Goal: Information Seeking & Learning: Check status

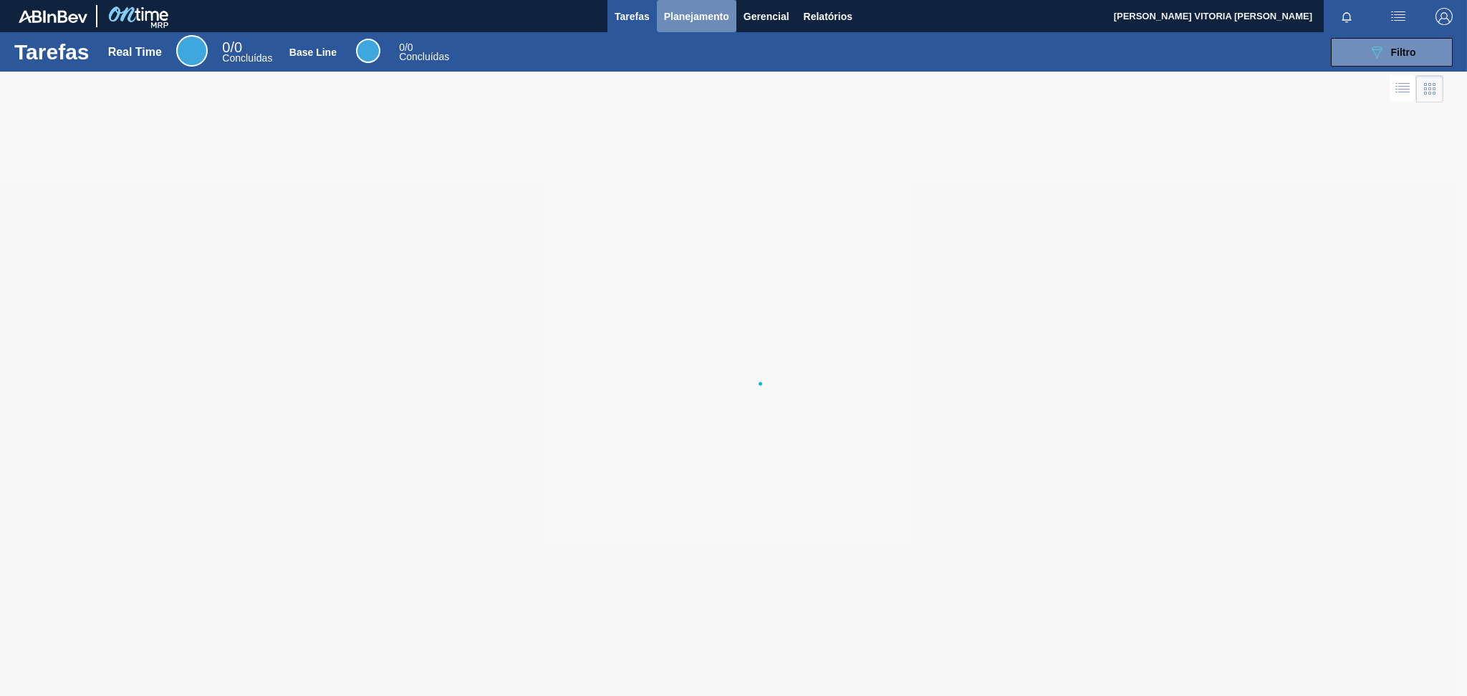
click at [718, 26] on button "Planejamento" at bounding box center [697, 16] width 80 height 32
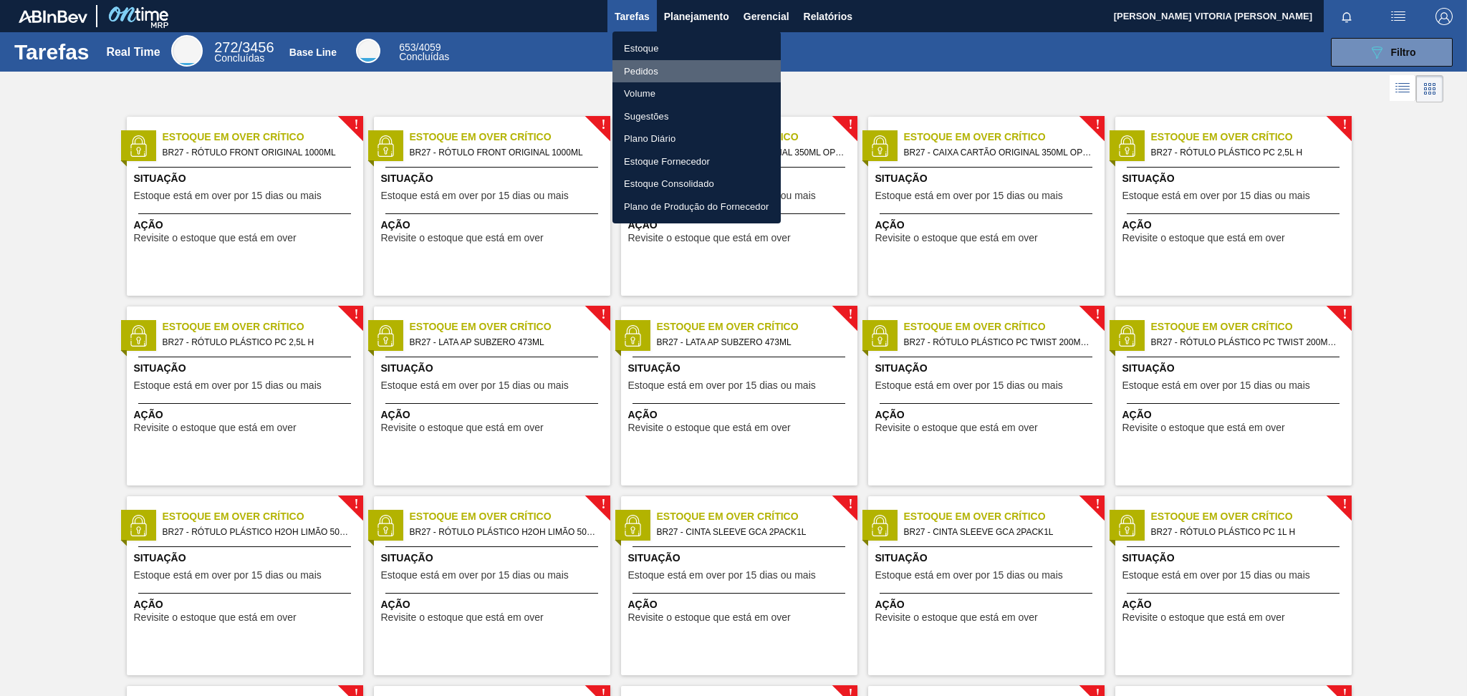
click at [693, 63] on li "Pedidos" at bounding box center [697, 71] width 168 height 23
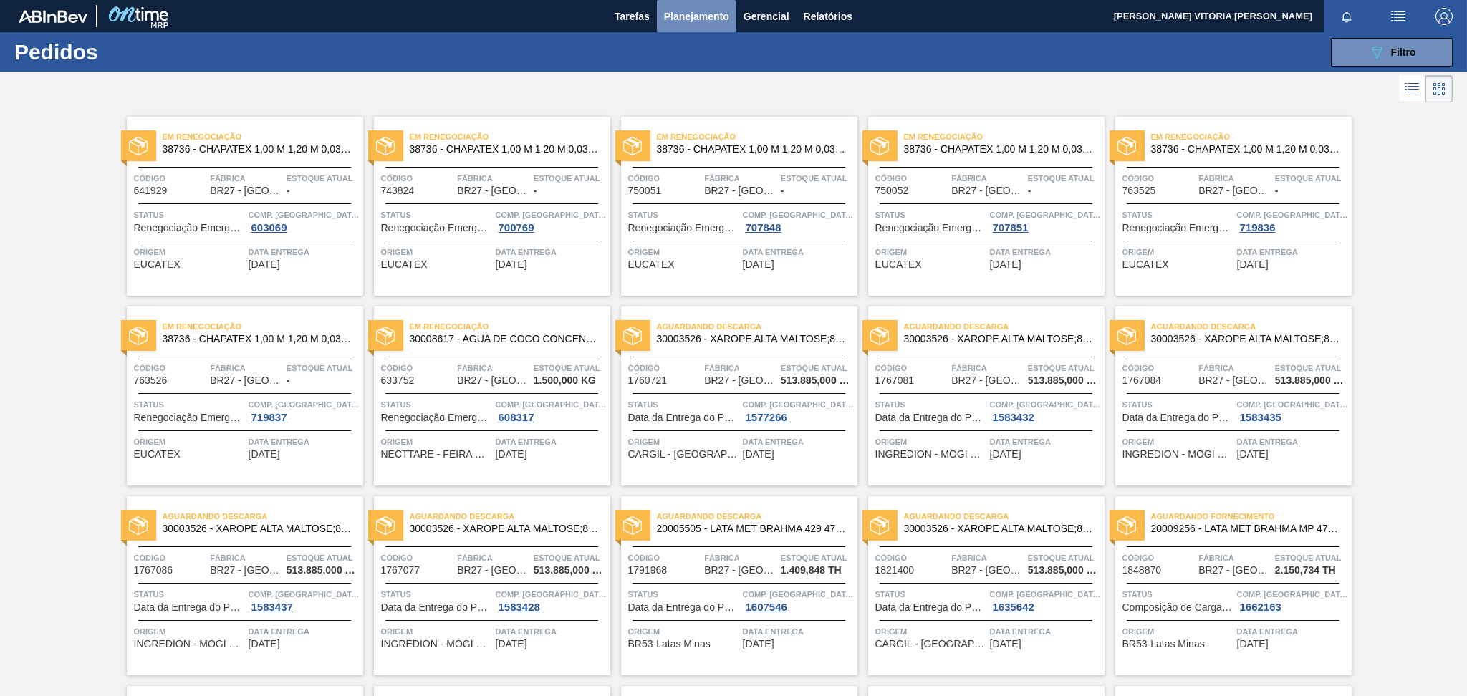
click at [711, 9] on span "Planejamento" at bounding box center [696, 16] width 65 height 17
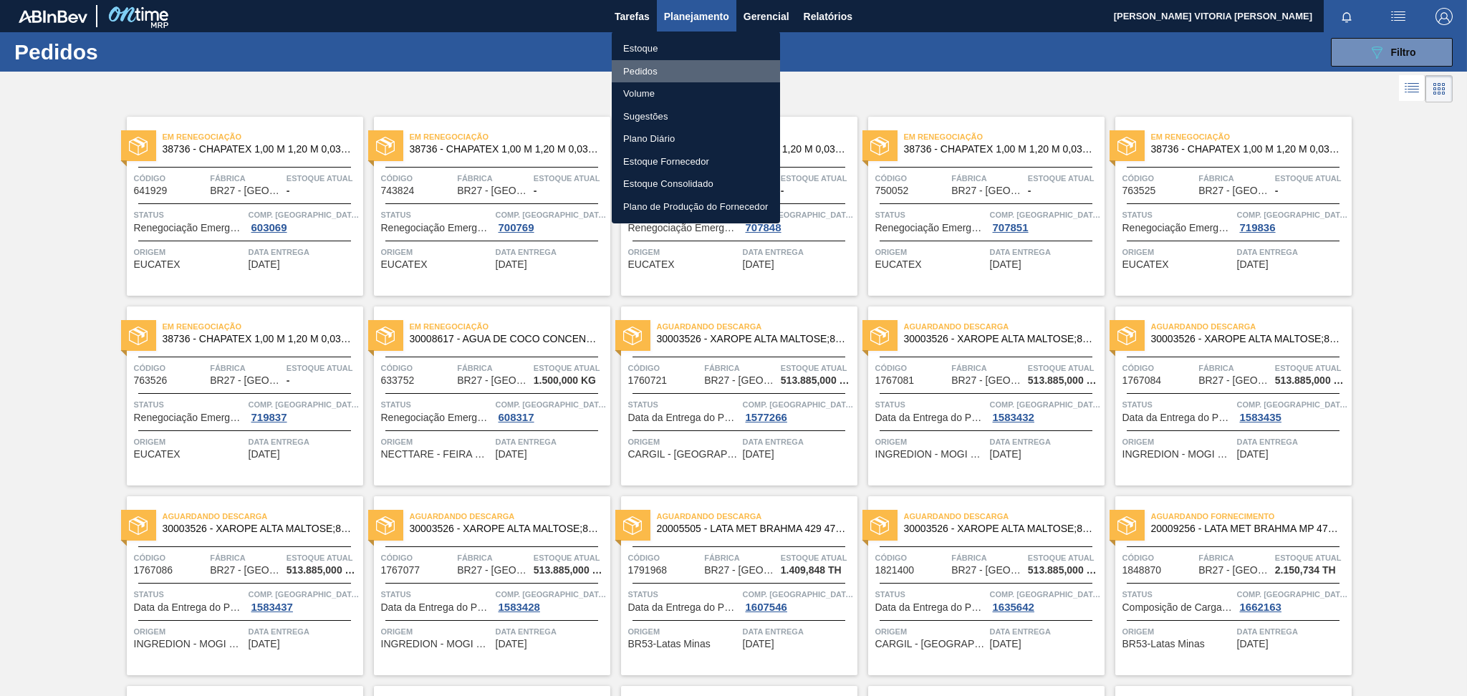
click at [716, 75] on li "Pedidos" at bounding box center [696, 71] width 168 height 23
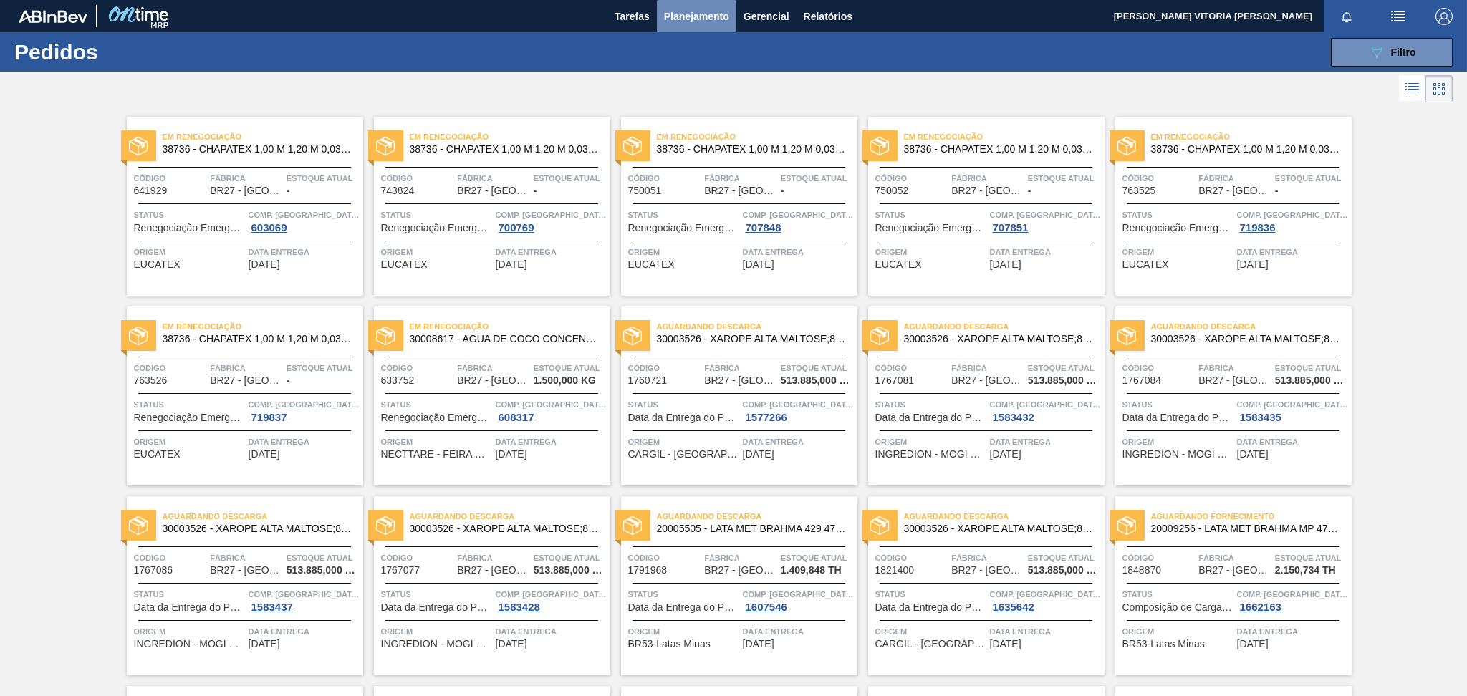
click at [681, 24] on span "Planejamento" at bounding box center [696, 16] width 65 height 17
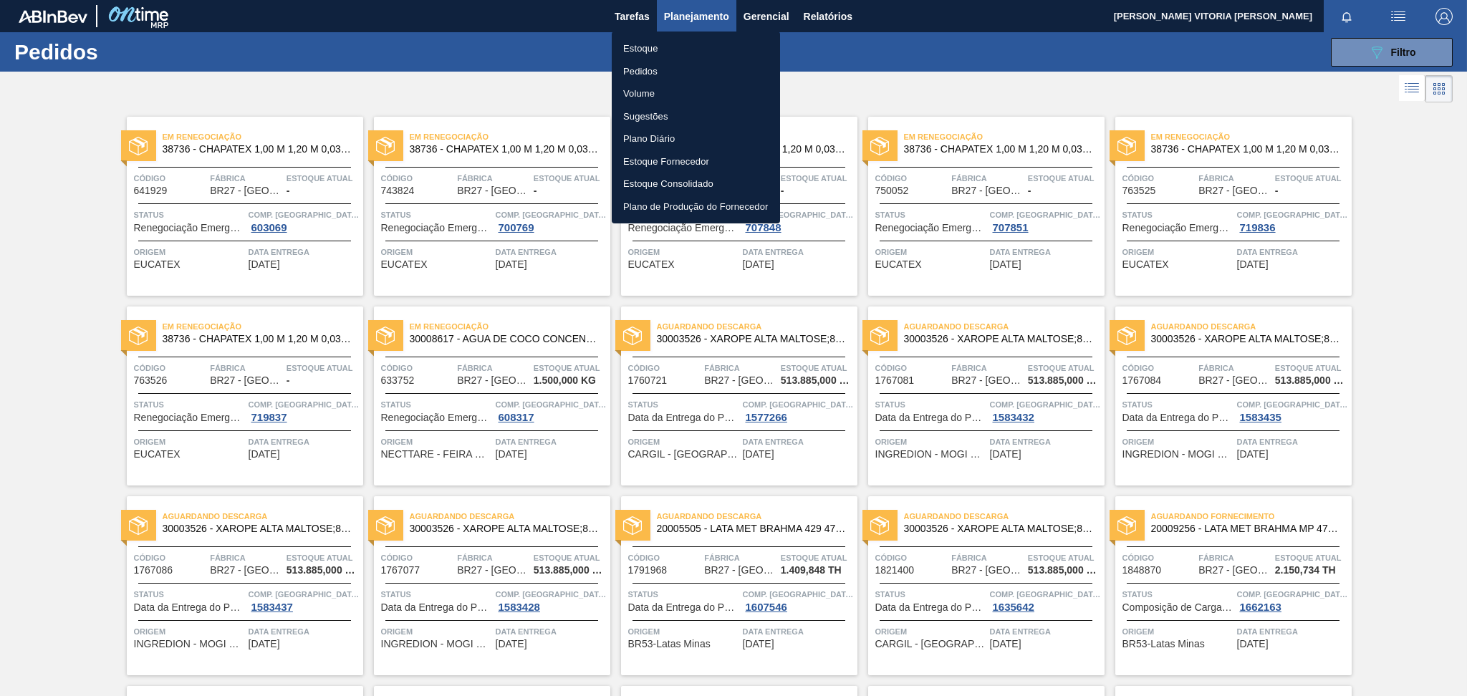
click at [689, 44] on li "Estoque" at bounding box center [696, 48] width 168 height 23
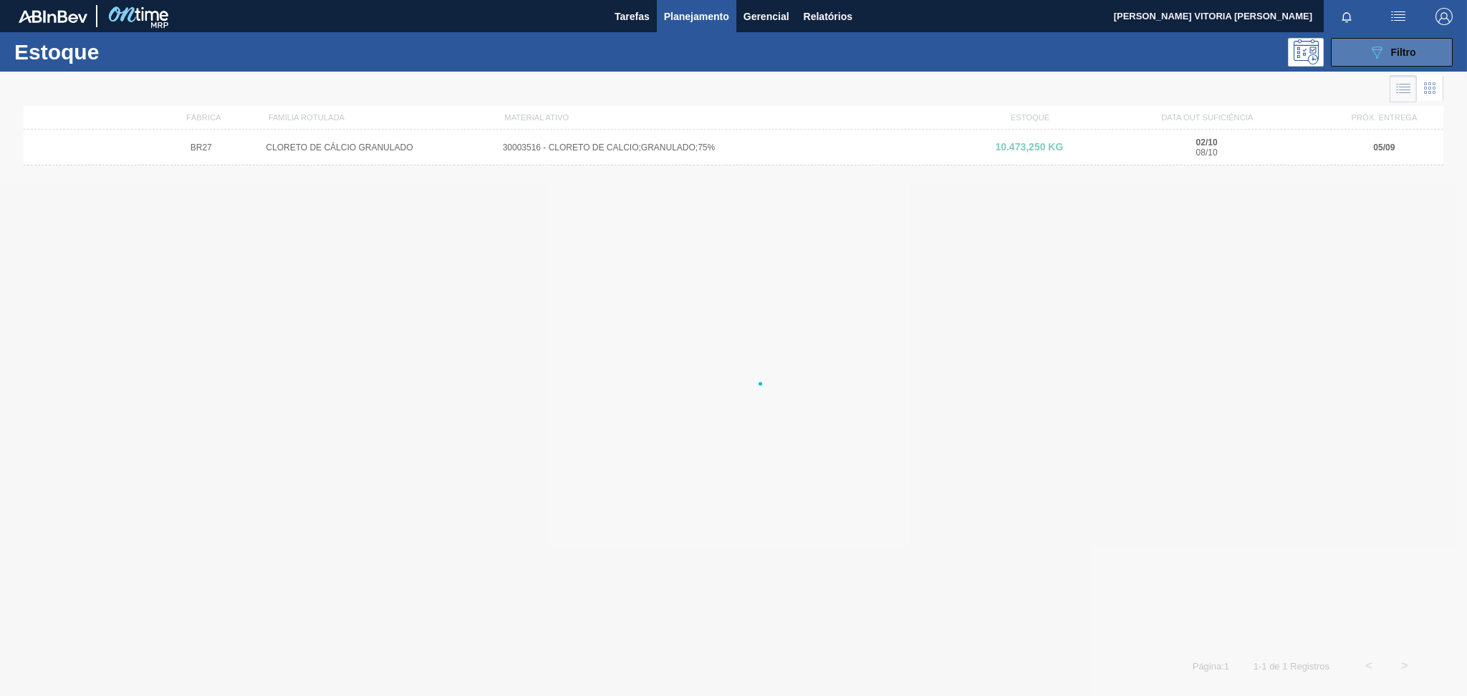
click at [1384, 50] on icon "089F7B8B-B2A5-4AFE-B5C0-19BA573D28AC" at bounding box center [1376, 52] width 17 height 17
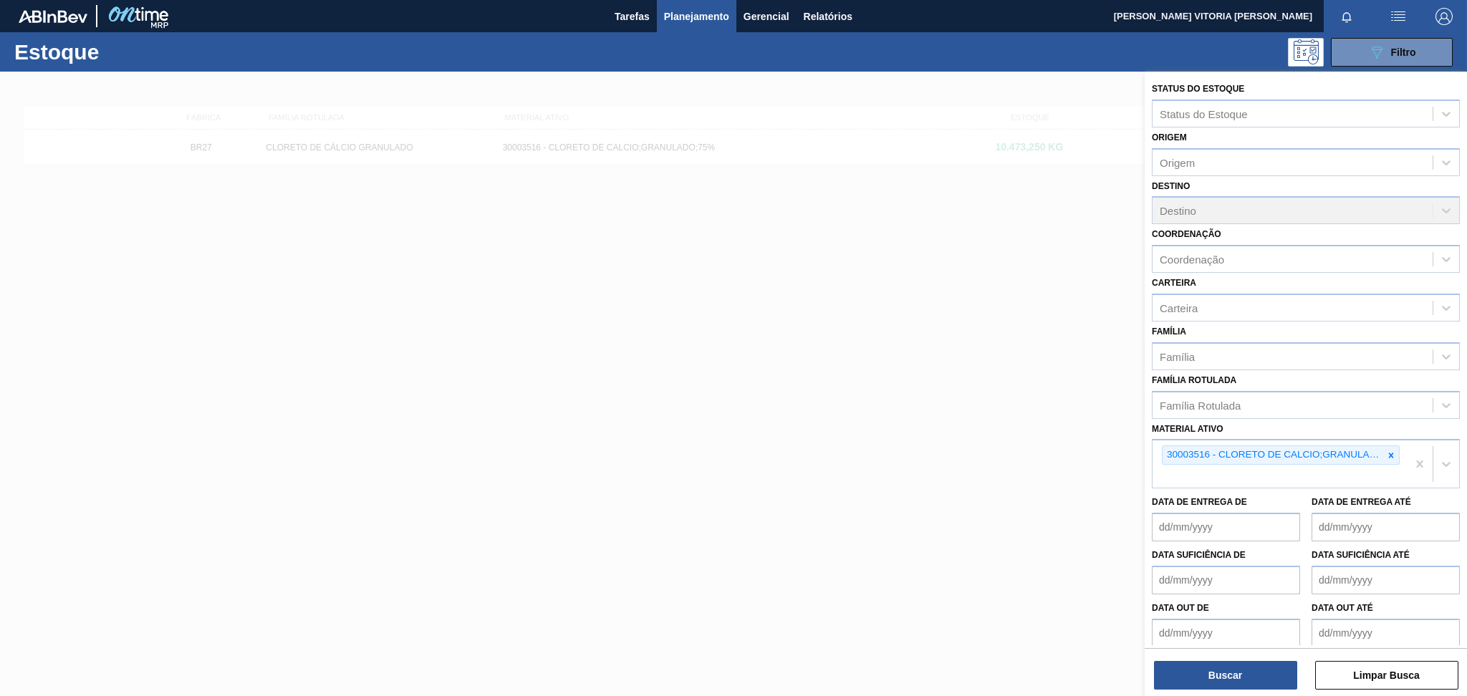
click at [1383, 446] on div at bounding box center [1391, 455] width 16 height 18
click at [1394, 451] on icon at bounding box center [1391, 456] width 10 height 10
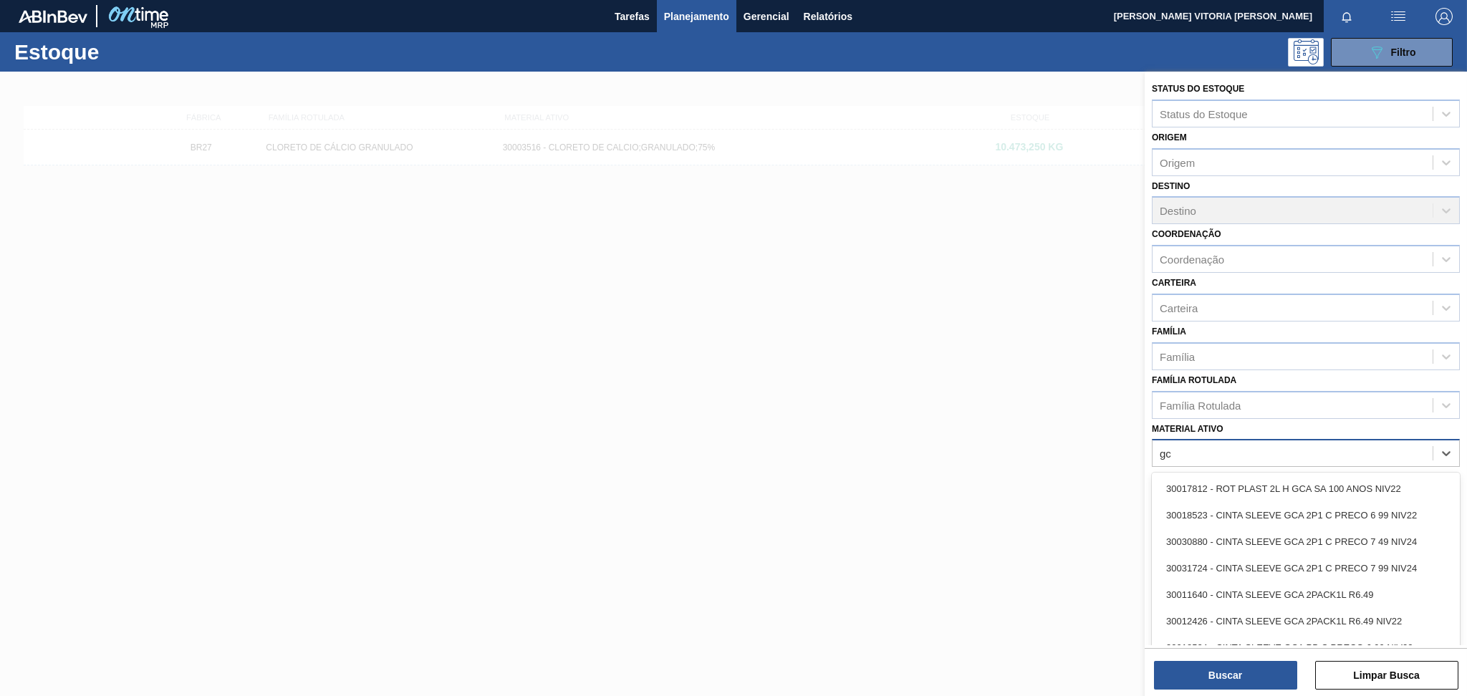
type ativo "g"
click at [1251, 451] on div "Material ativo" at bounding box center [1293, 453] width 280 height 21
paste ativo "30017800"
type ativo "30017800"
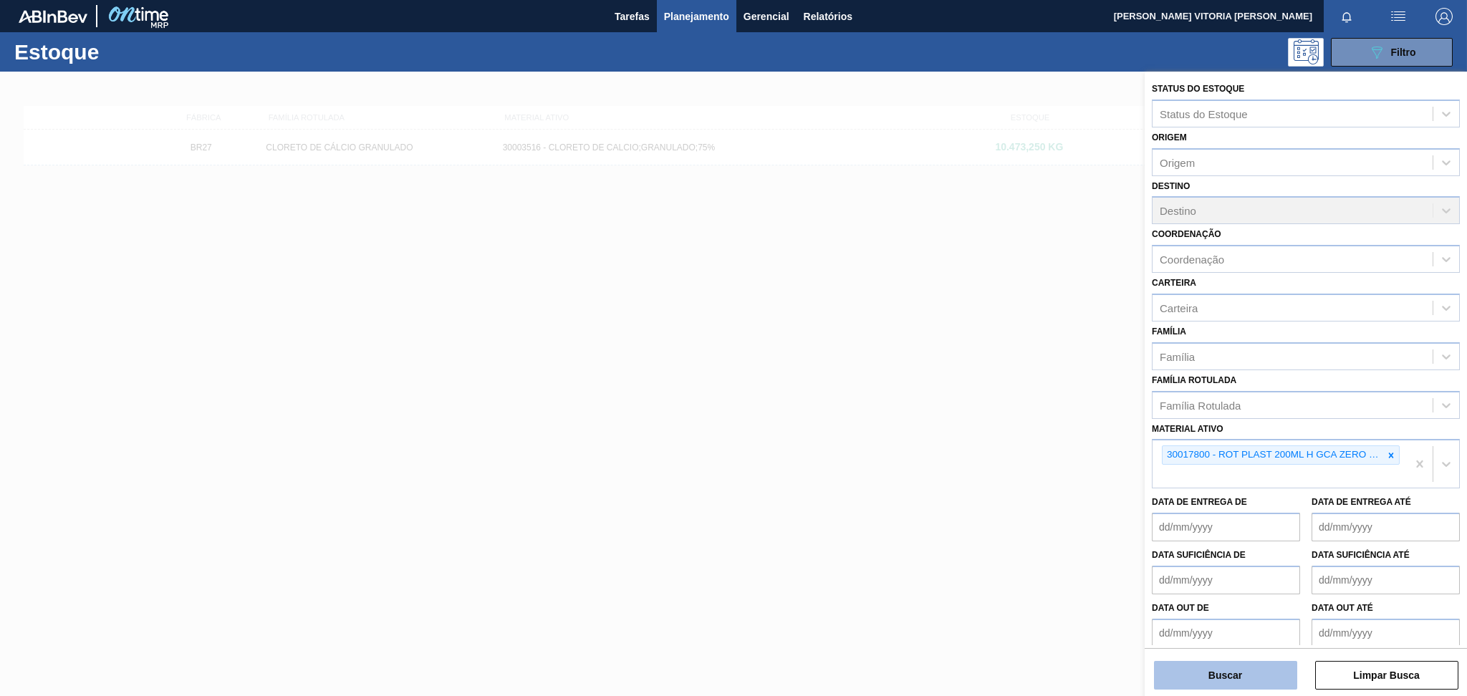
click at [1194, 671] on button "Buscar" at bounding box center [1225, 675] width 143 height 29
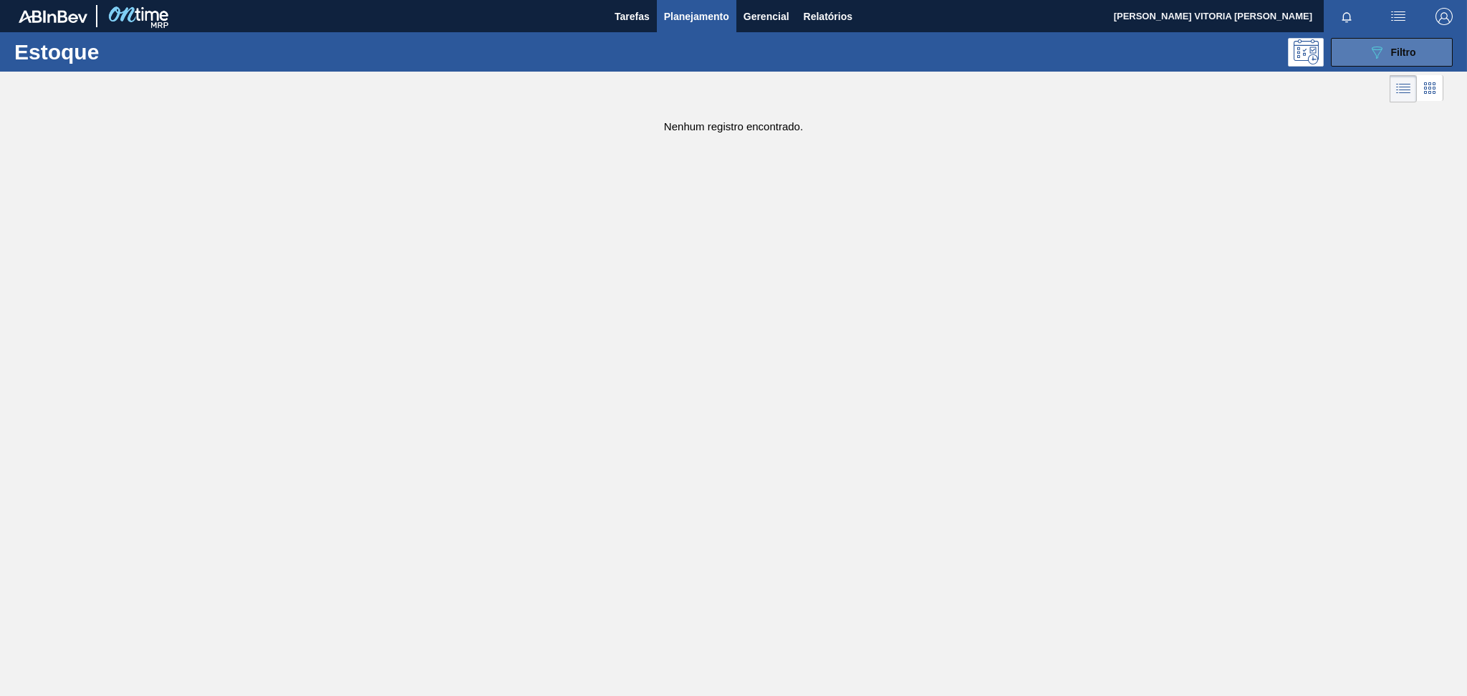
click at [1392, 54] on span "Filtro" at bounding box center [1403, 52] width 25 height 11
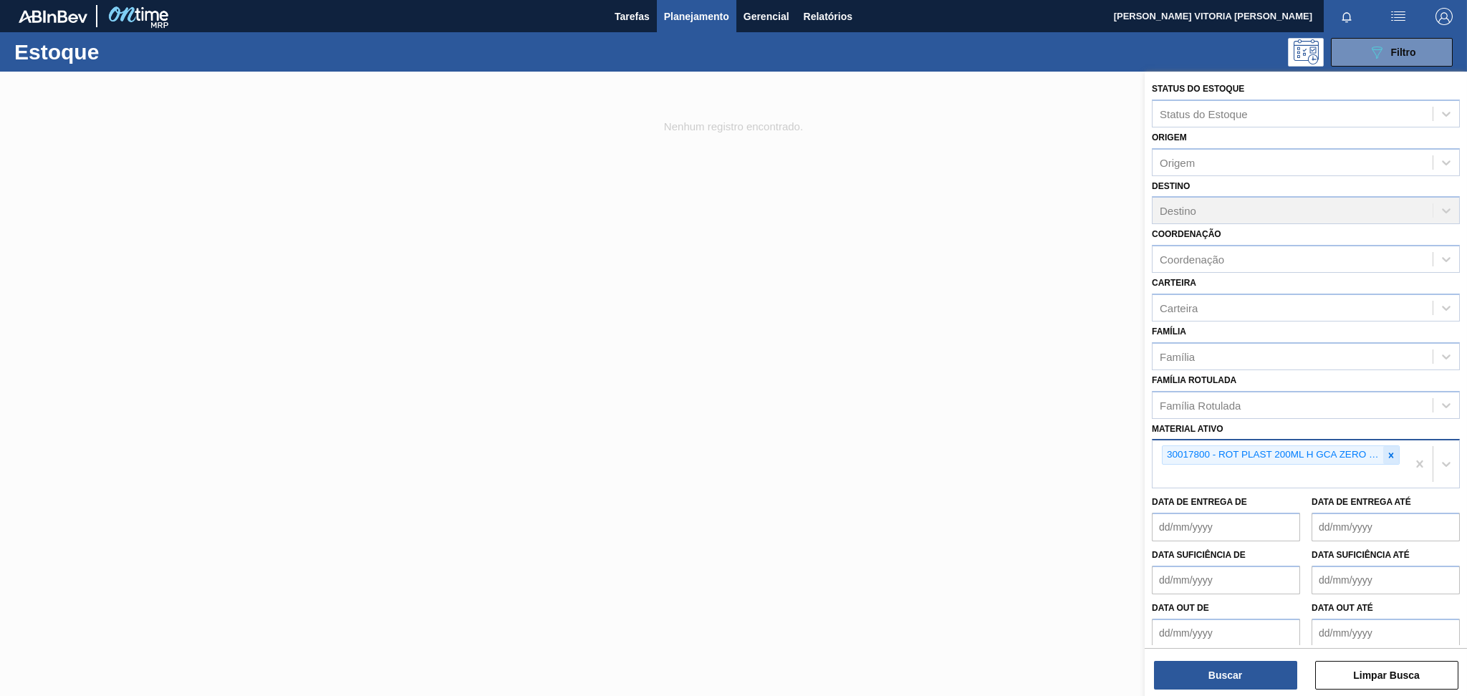
click at [1389, 451] on icon at bounding box center [1391, 456] width 10 height 10
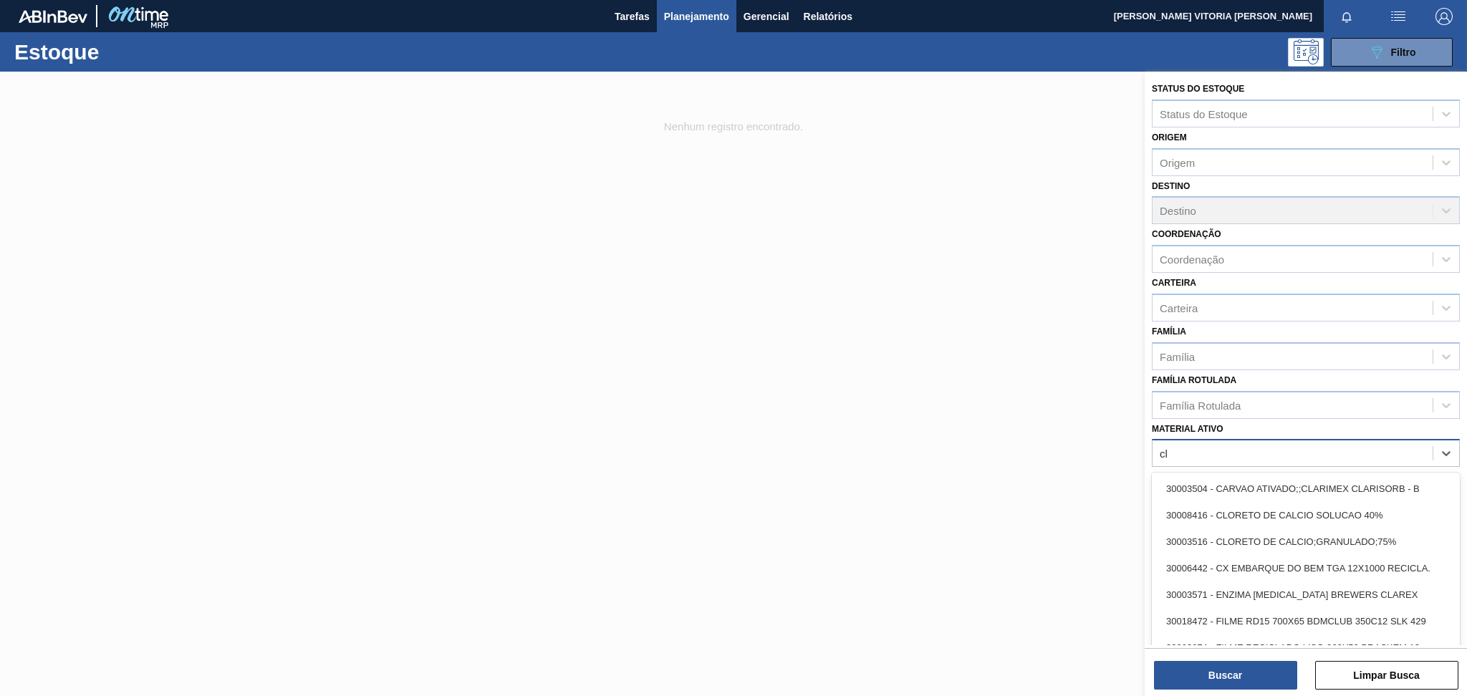
type ativo "clo"
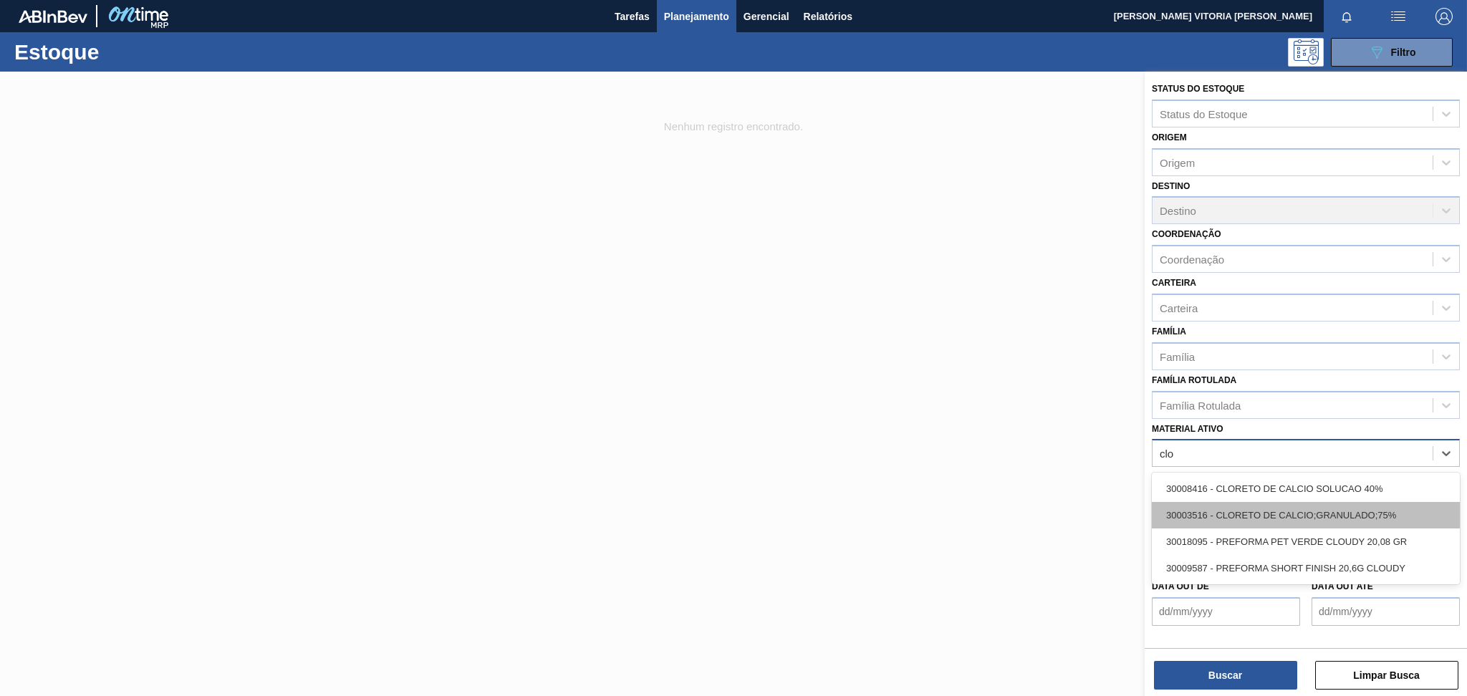
click at [1255, 502] on div "30003516 - CLORETO DE CALCIO;GRANULADO;75%" at bounding box center [1306, 515] width 308 height 27
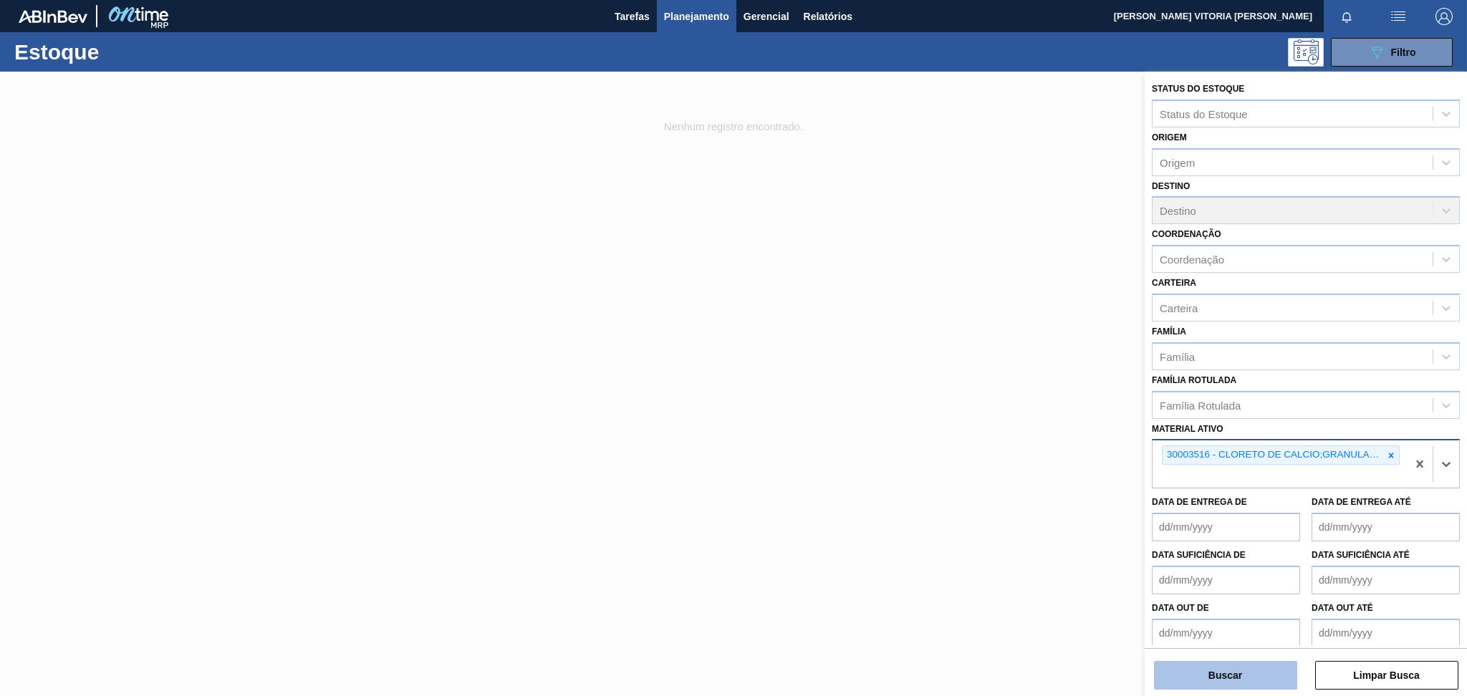
click at [1227, 678] on button "Buscar" at bounding box center [1225, 675] width 143 height 29
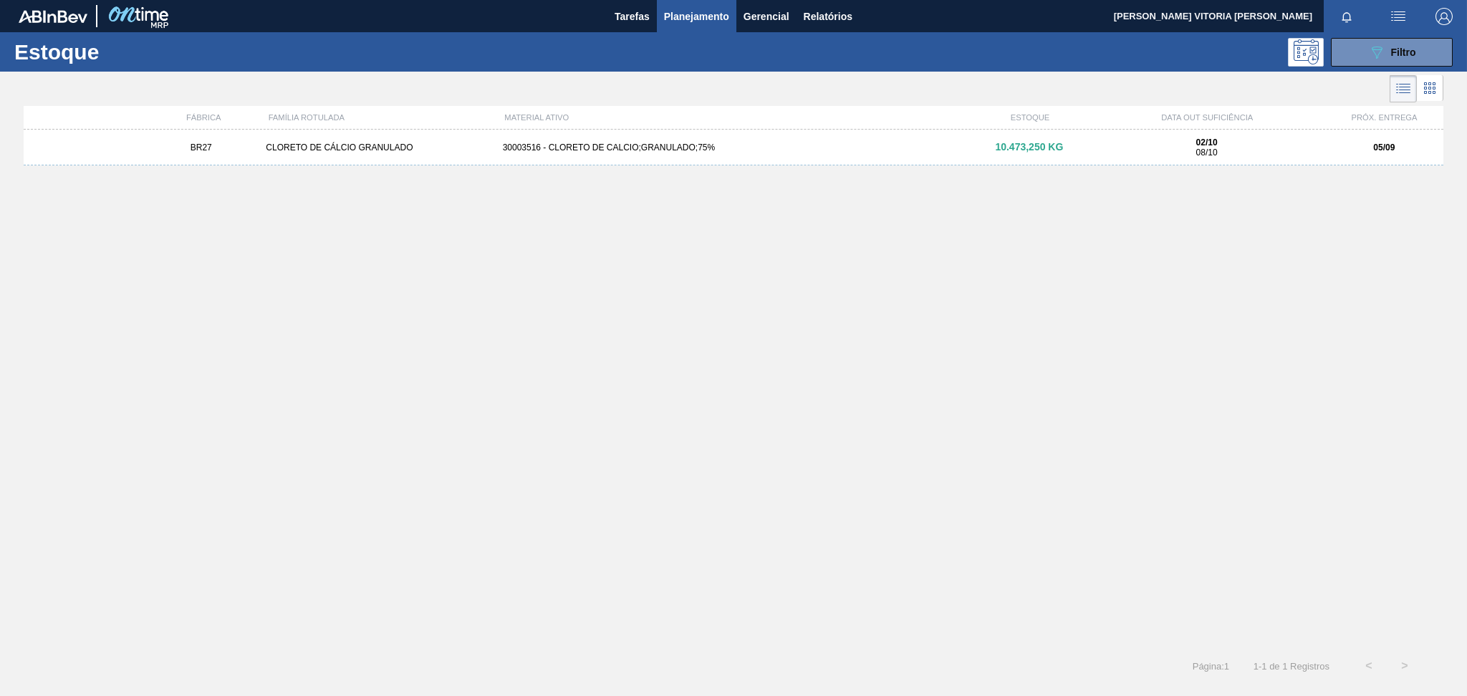
click at [787, 163] on div "BR27 CLORETO DE CÁLCIO GRANULADO 30003516 - CLORETO DE CALCIO;GRANULADO;75% 10.…" at bounding box center [734, 148] width 1420 height 36
